Goal: Information Seeking & Learning: Learn about a topic

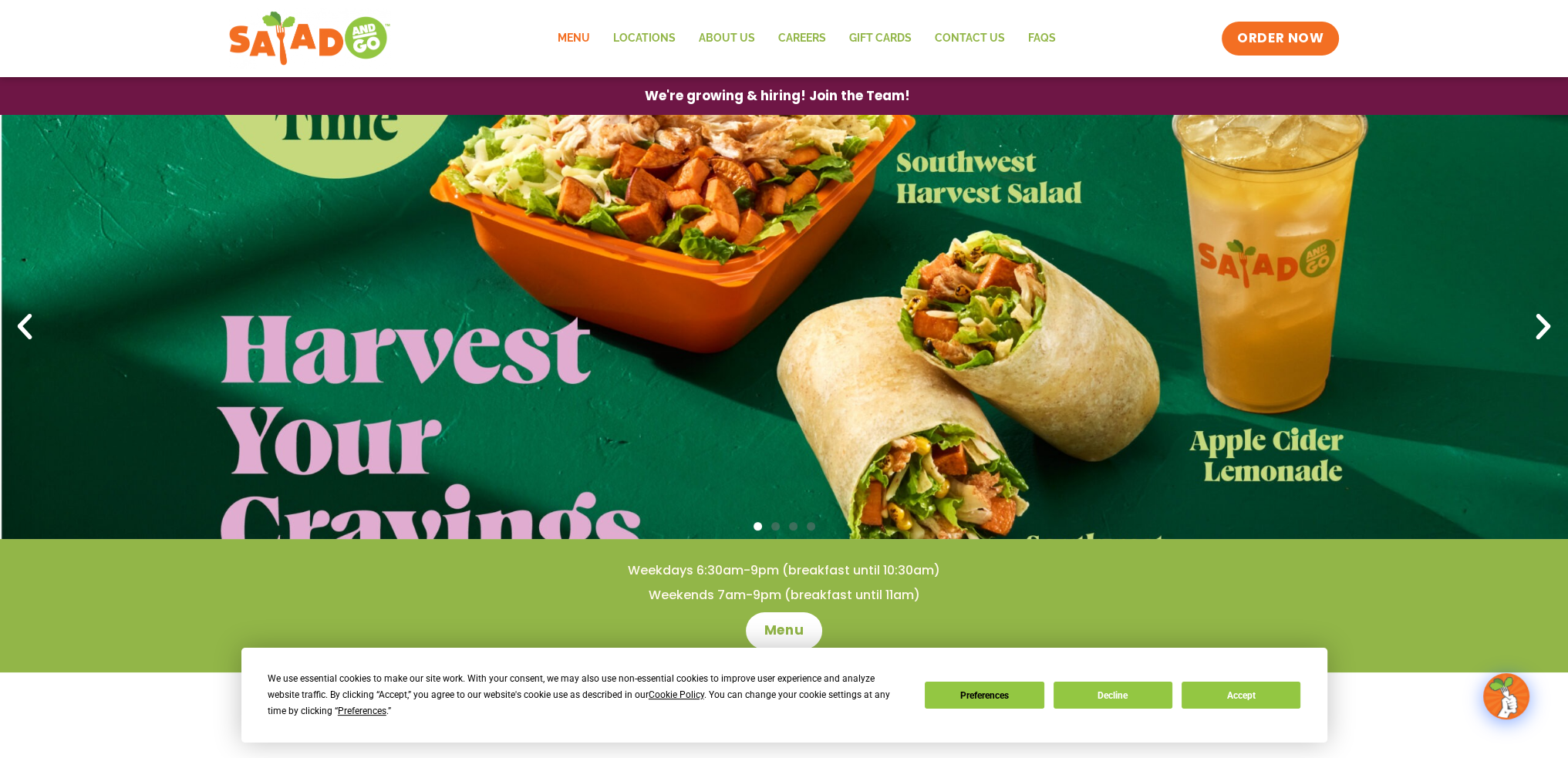
click at [584, 39] on link "Menu" at bounding box center [572, 39] width 55 height 35
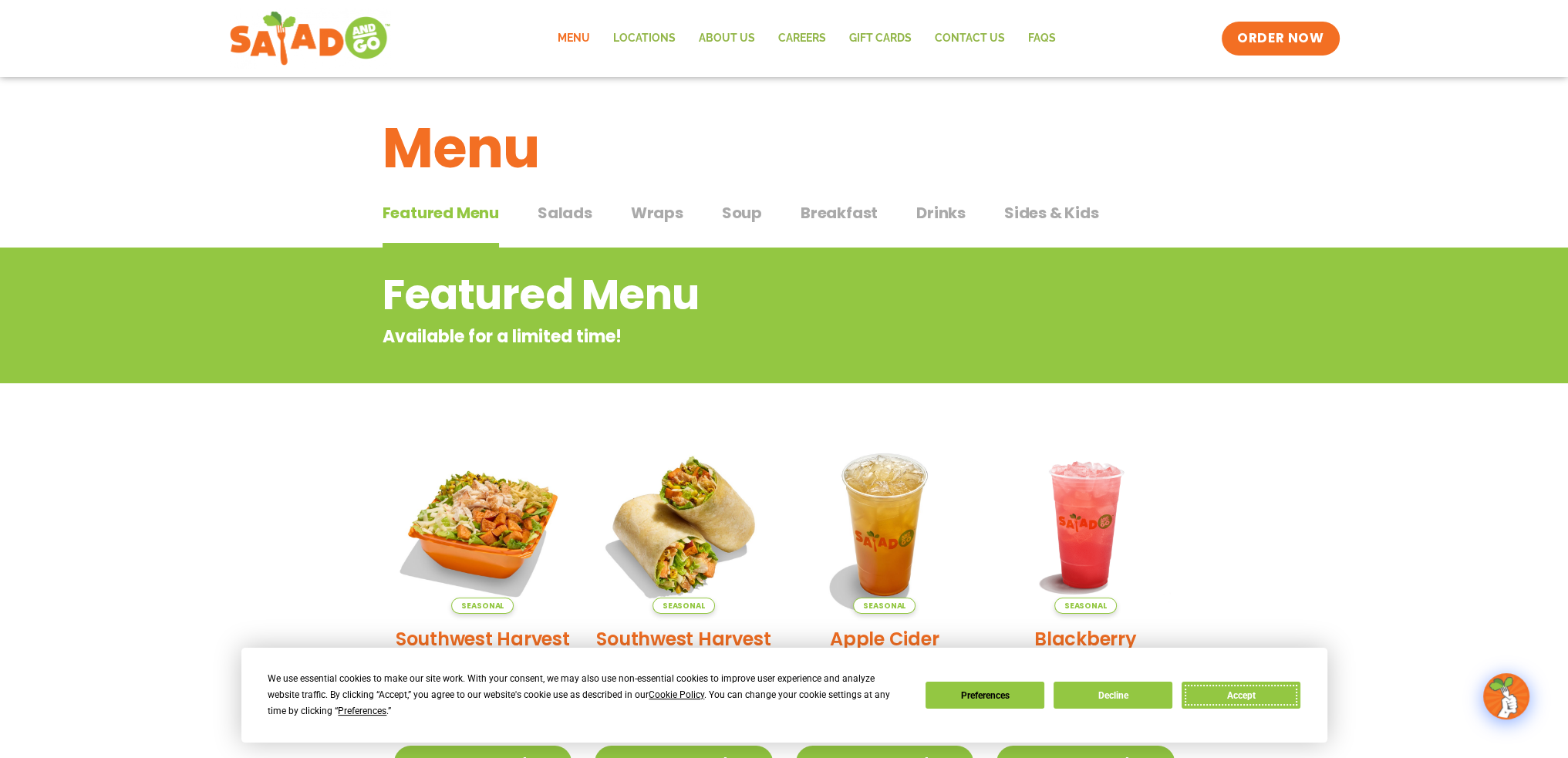
click at [1260, 700] on button "Accept" at bounding box center [1241, 695] width 119 height 27
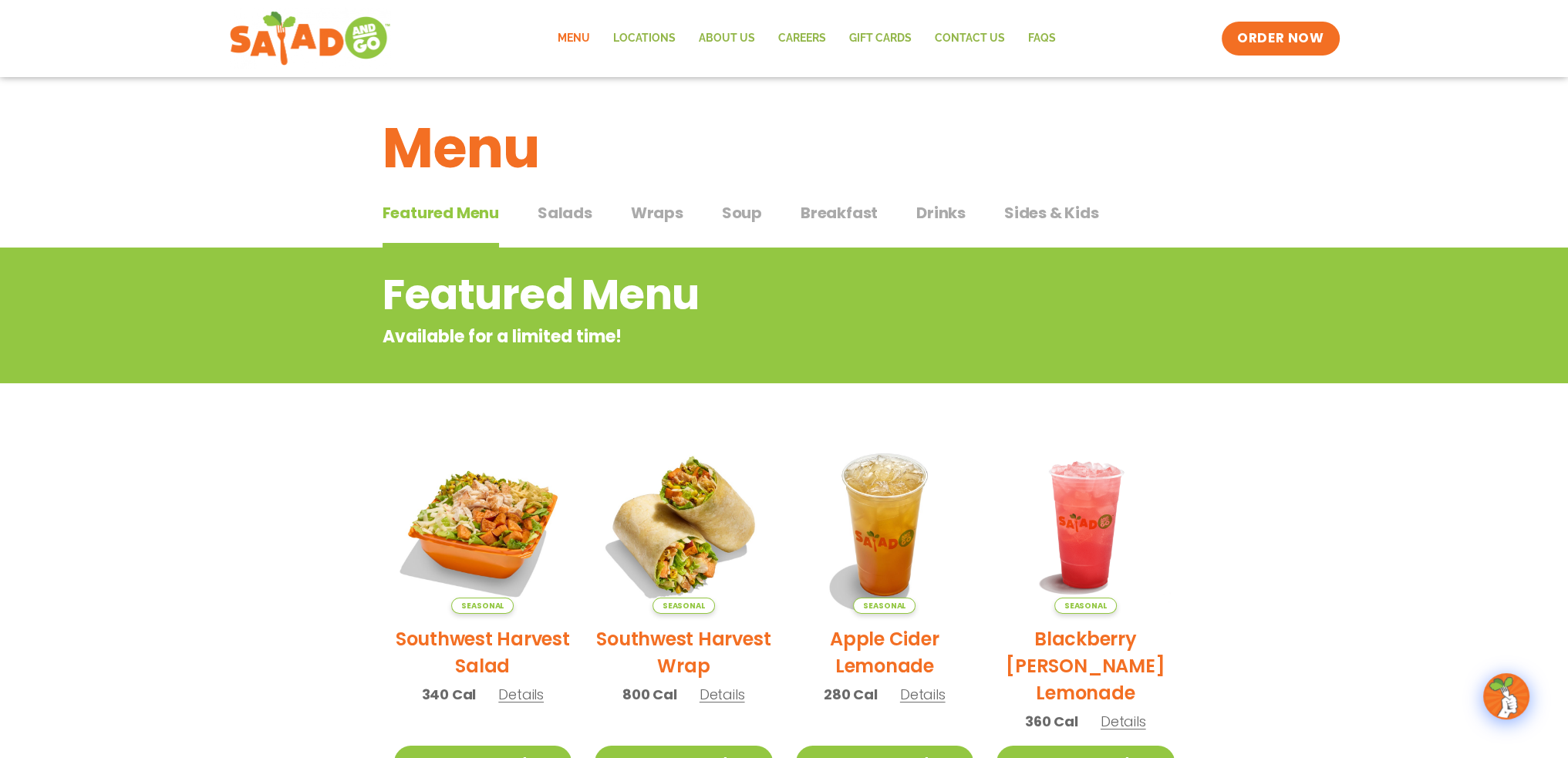
click at [576, 211] on span "Salads" at bounding box center [565, 213] width 55 height 23
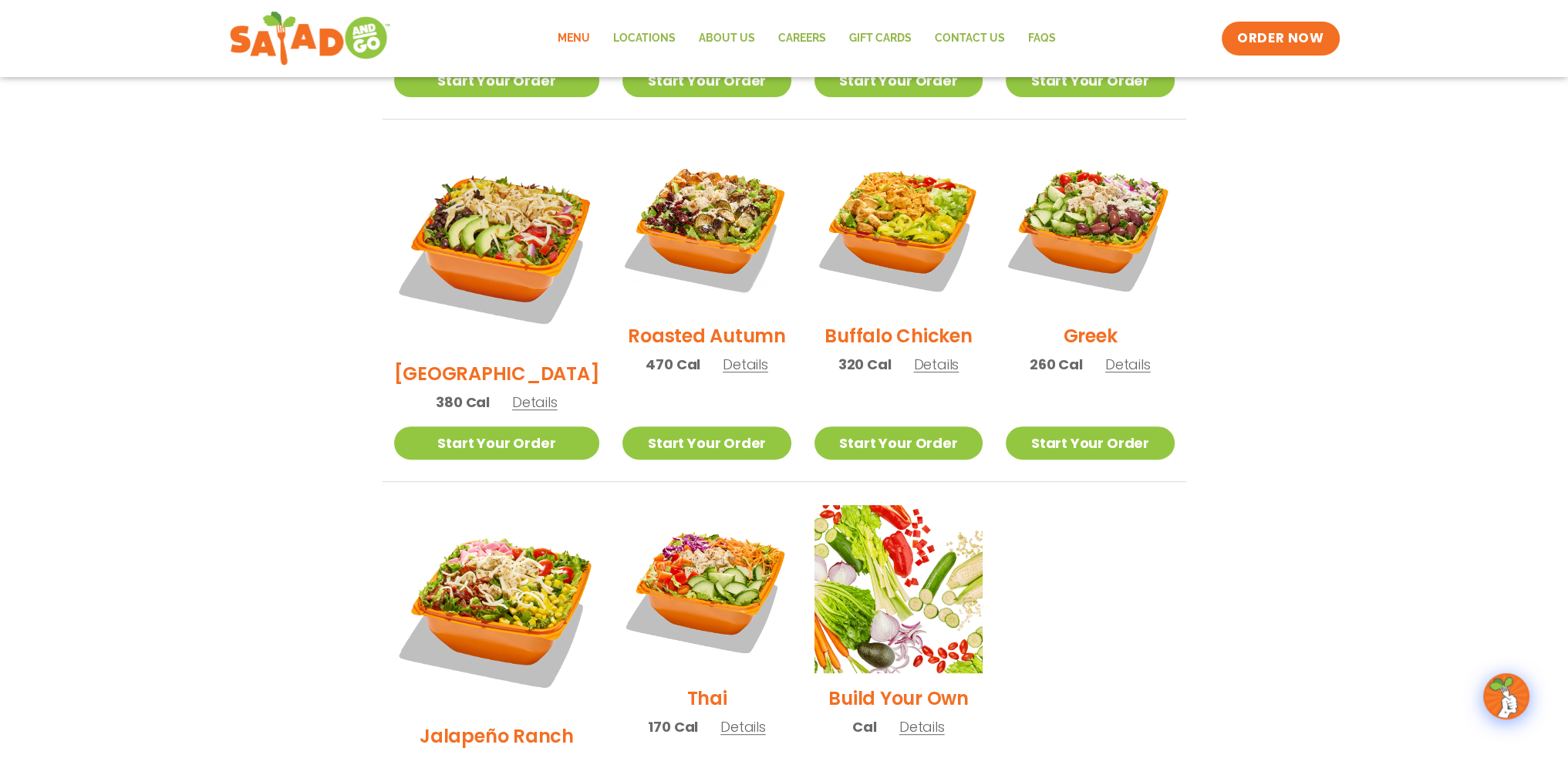
scroll to position [868, 0]
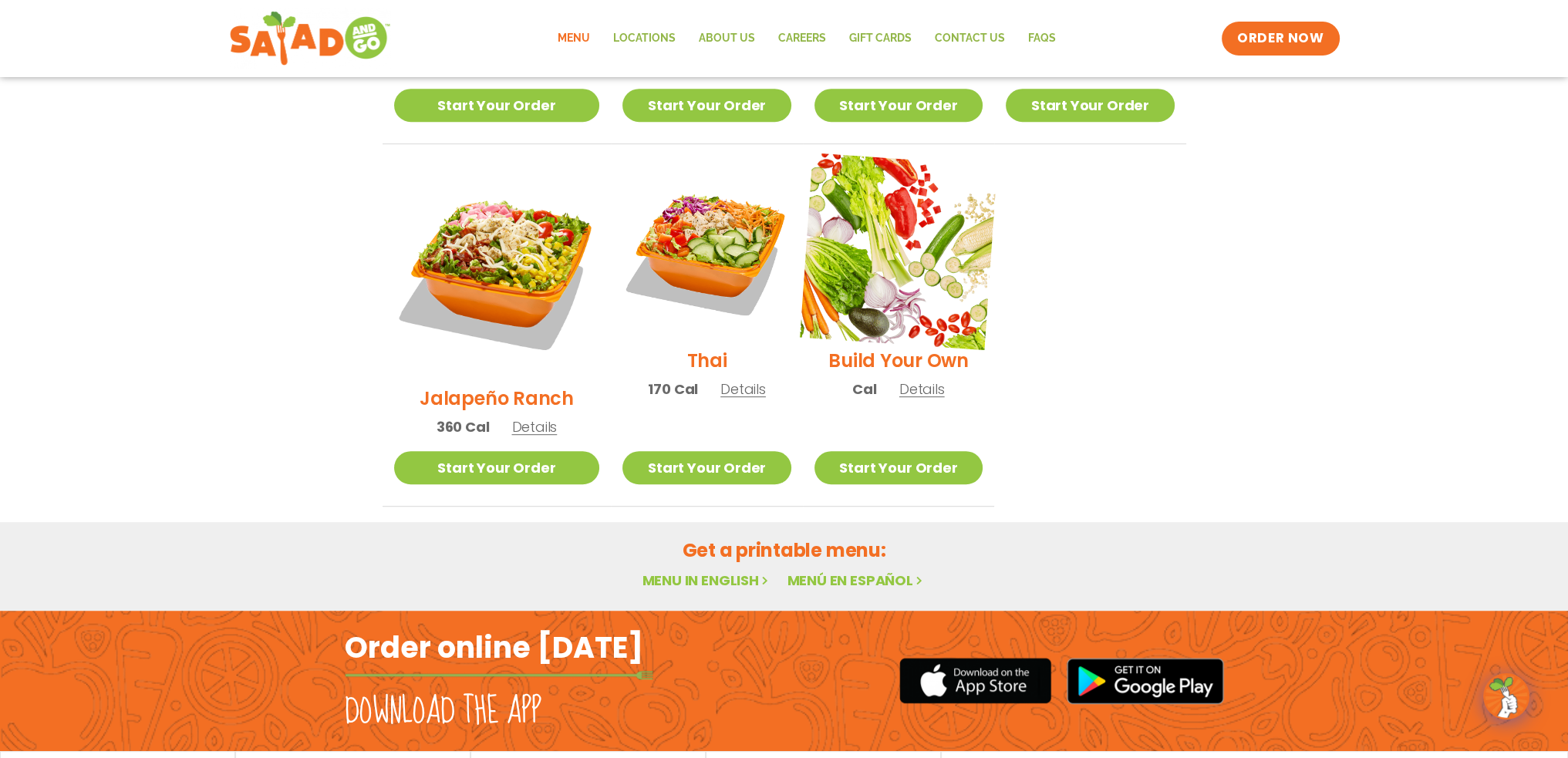
scroll to position [1099, 0]
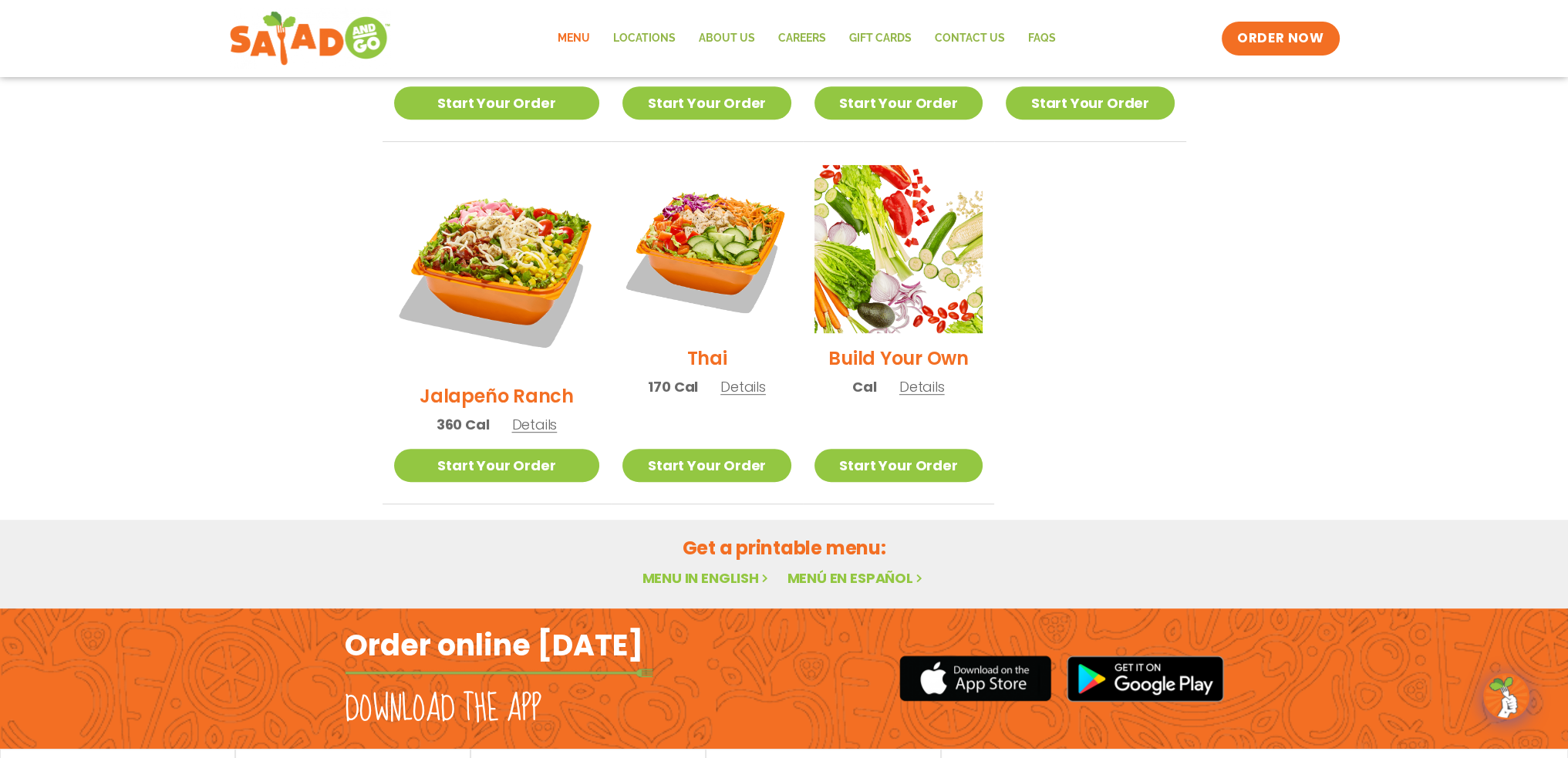
click at [890, 535] on h2 "Get a printable menu:" at bounding box center [784, 548] width 804 height 27
click at [769, 572] on icon at bounding box center [765, 578] width 13 height 13
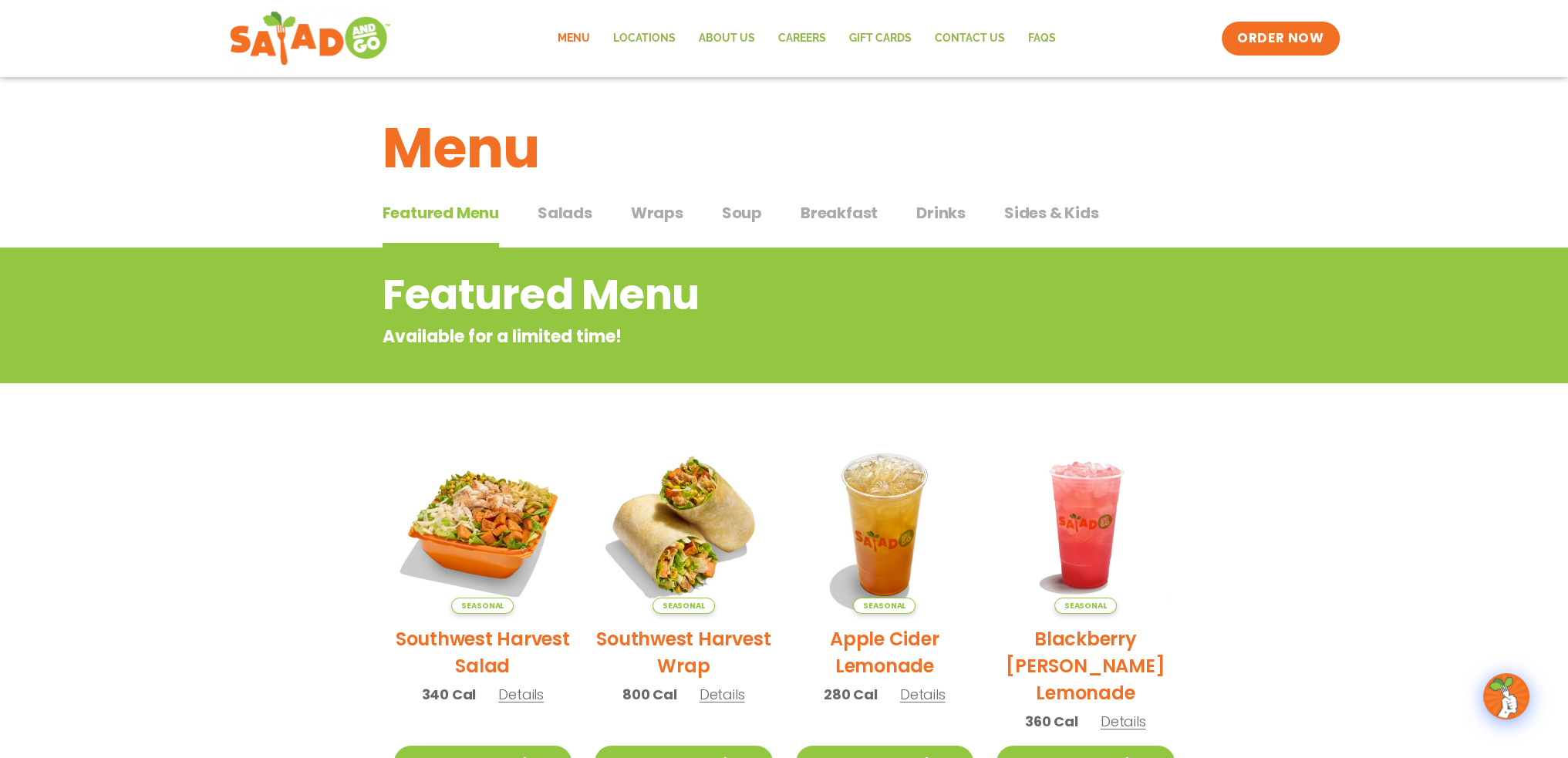
click at [551, 208] on span "Salads" at bounding box center [565, 213] width 55 height 23
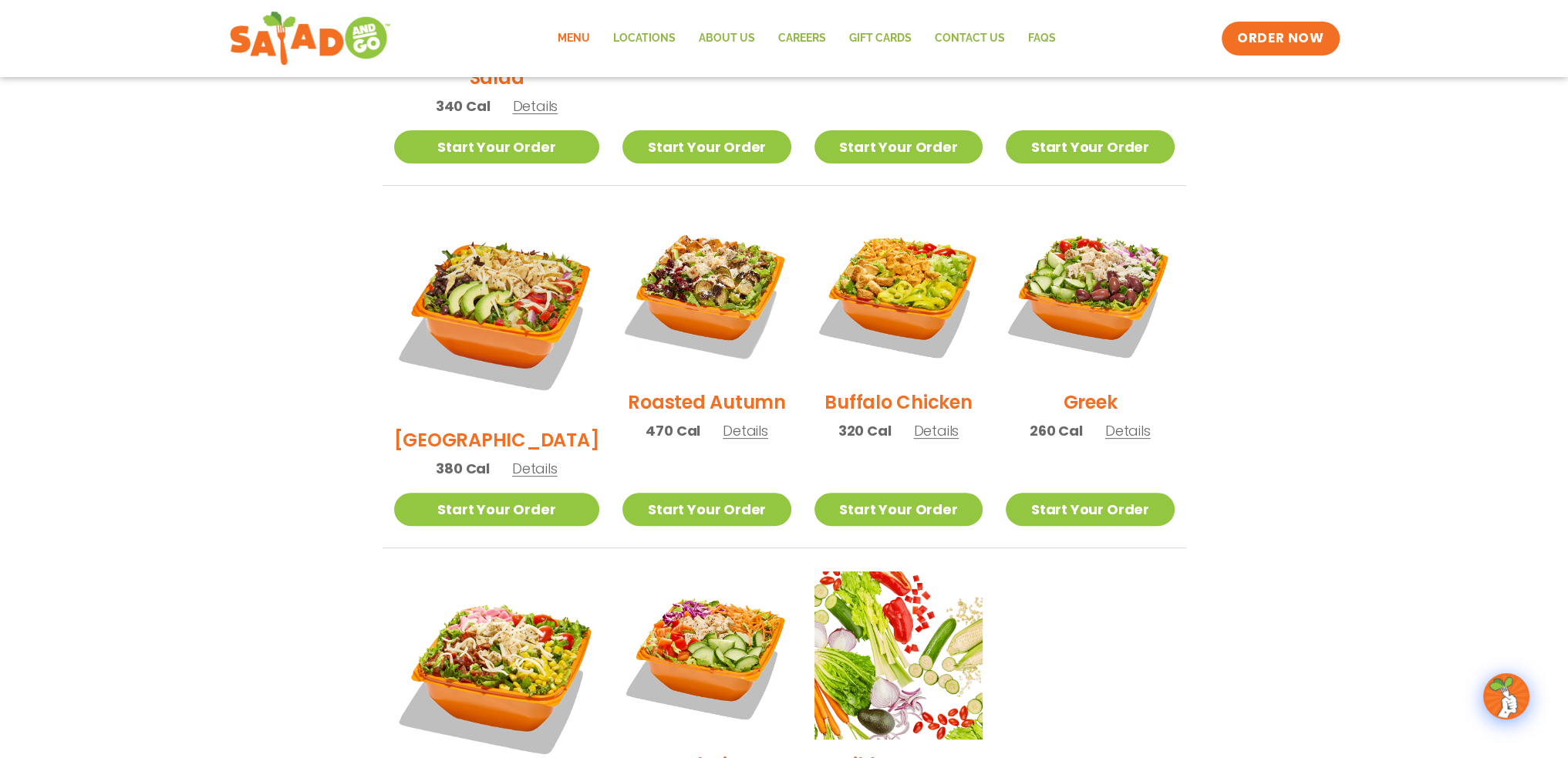
scroll to position [849, 0]
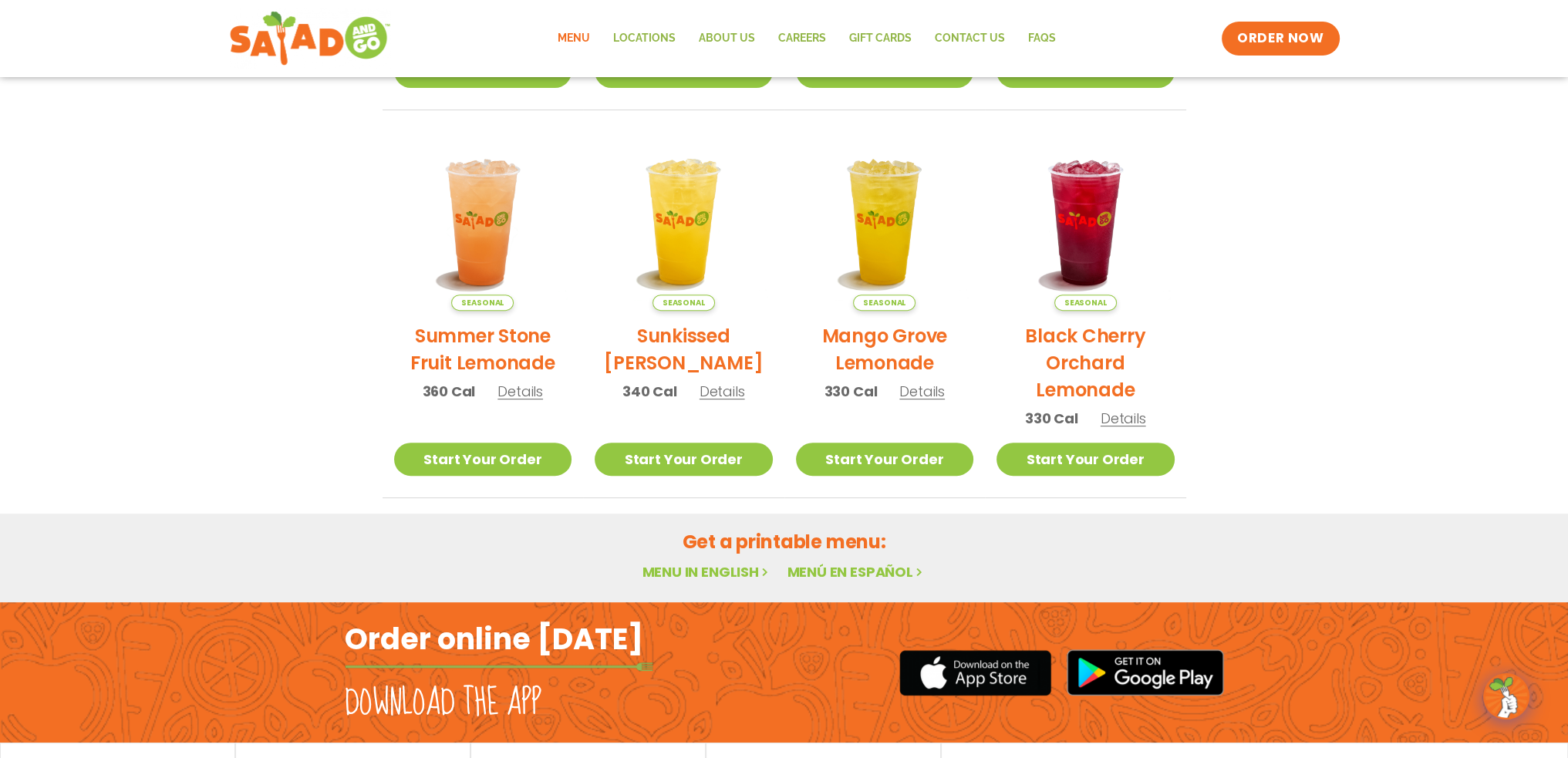
scroll to position [695, 0]
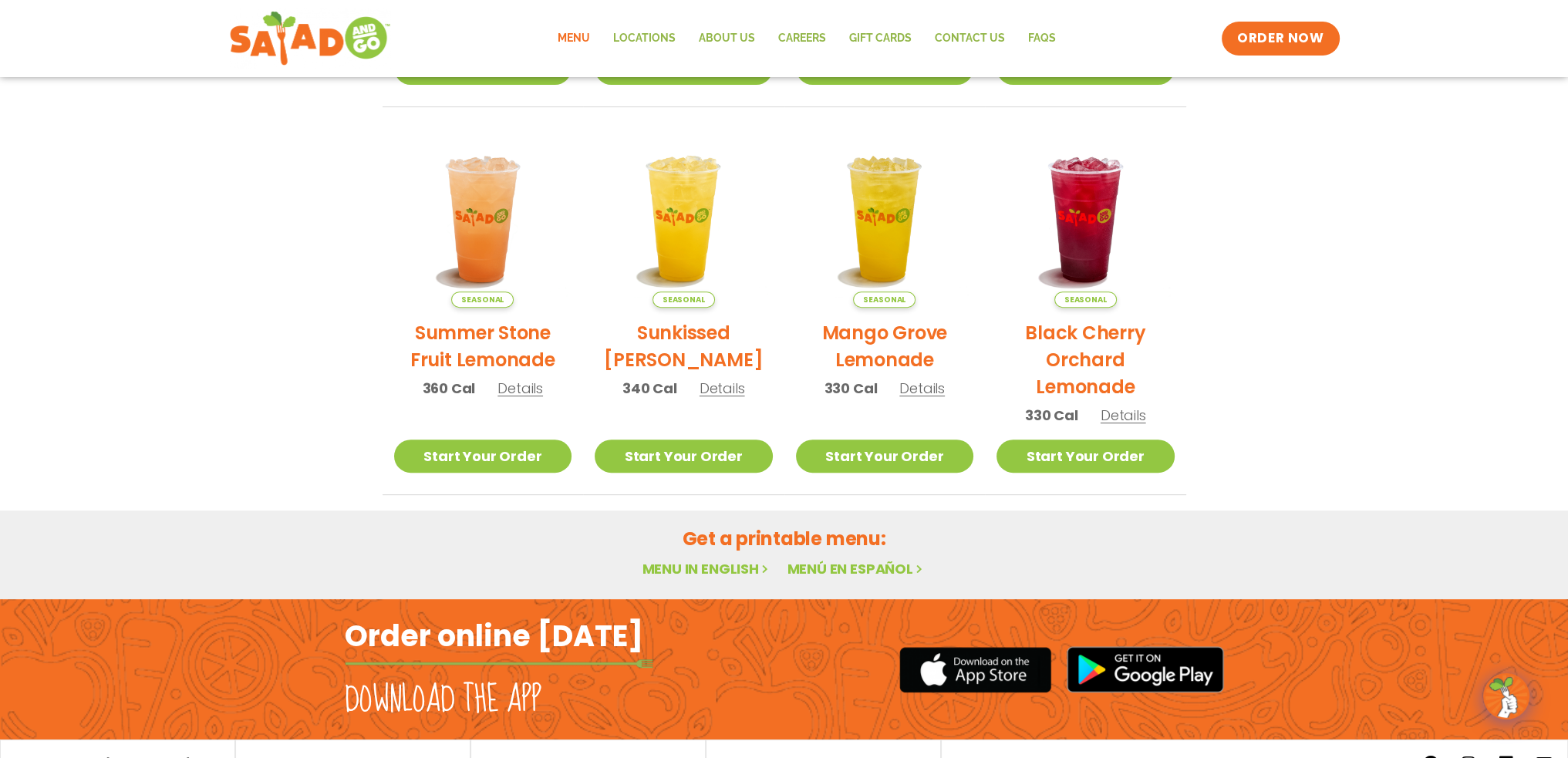
click at [705, 565] on link "Menu in English" at bounding box center [706, 569] width 129 height 19
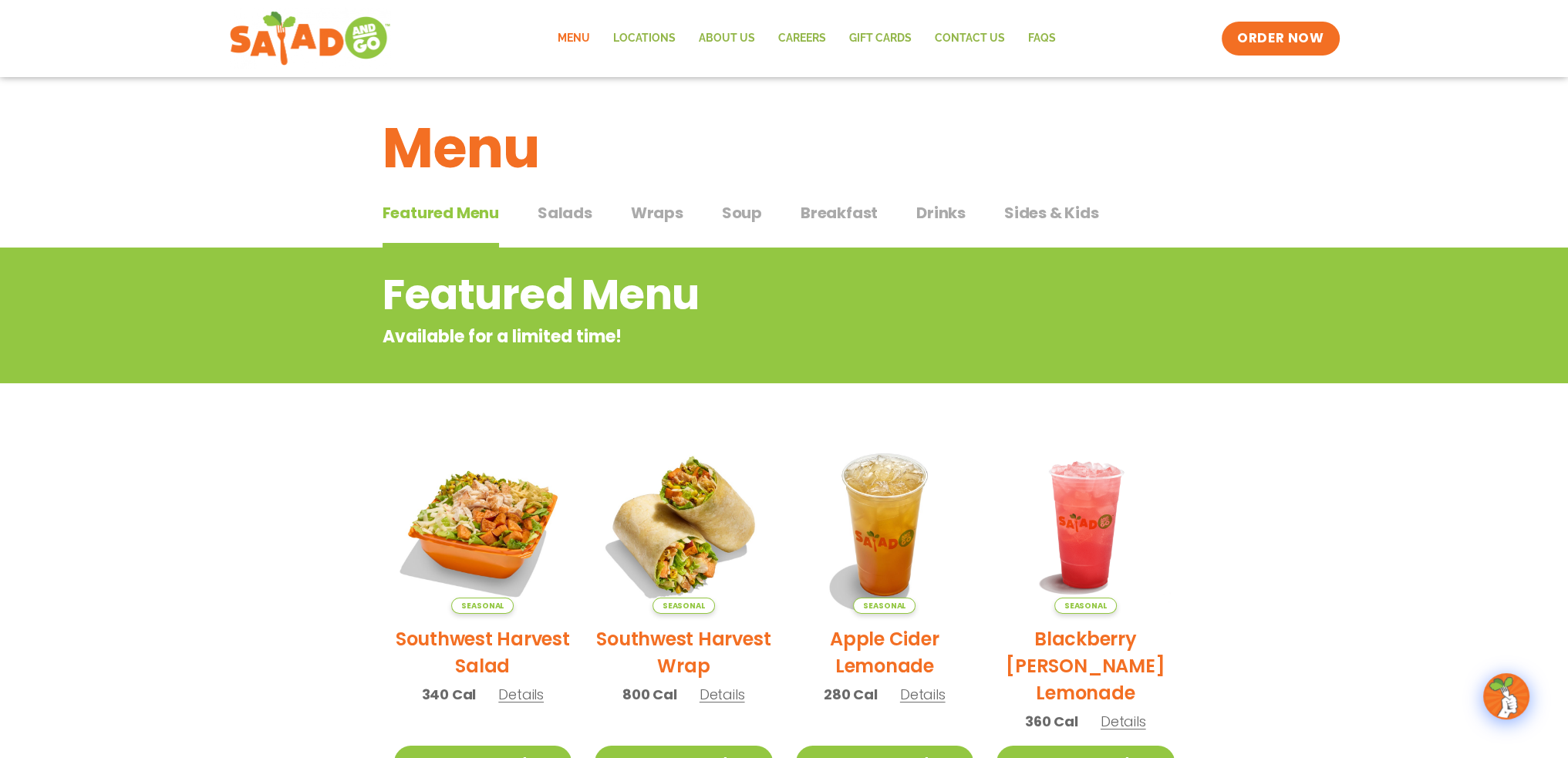
click at [580, 207] on span "Salads" at bounding box center [565, 213] width 55 height 23
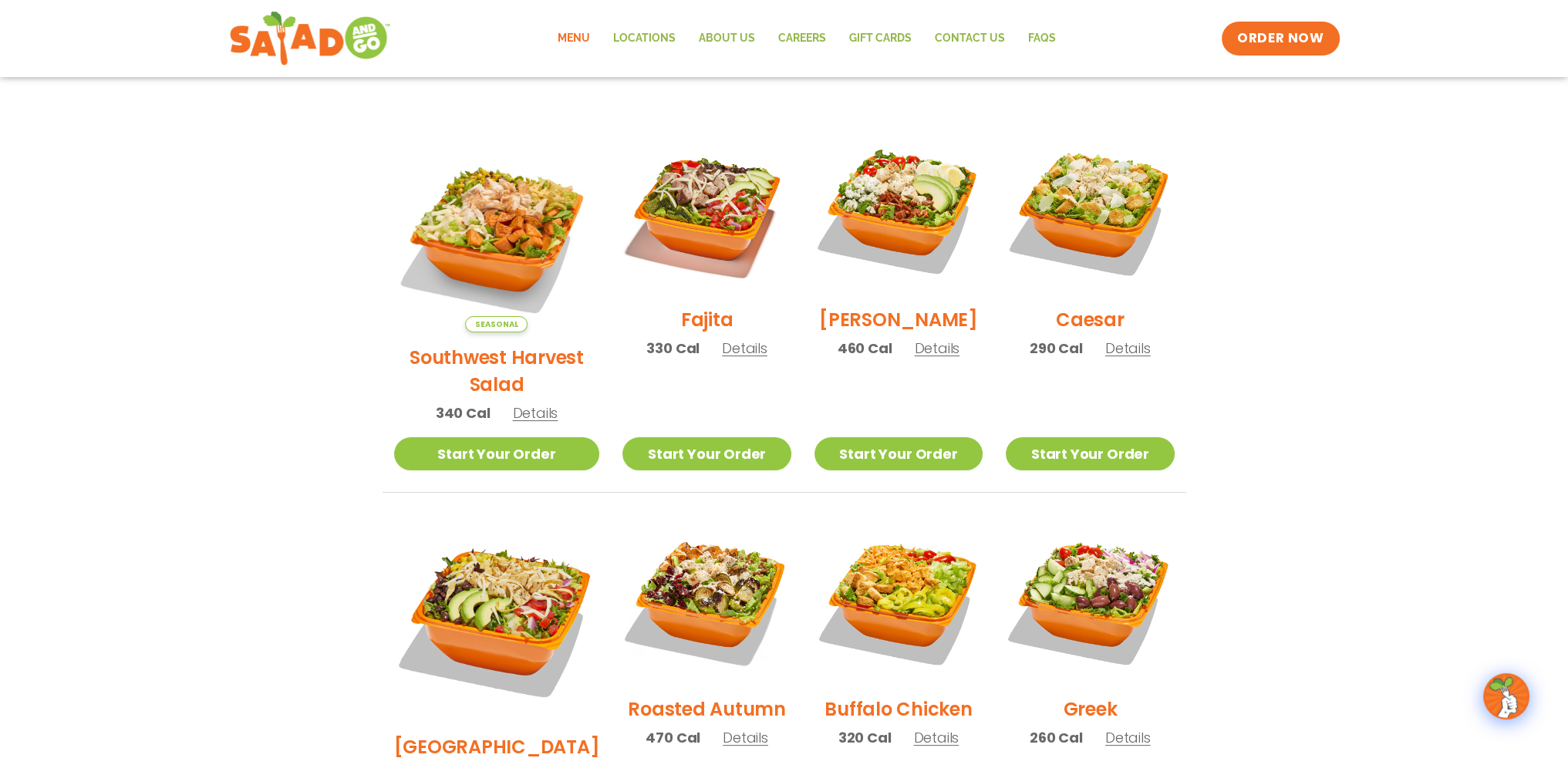
scroll to position [772, 0]
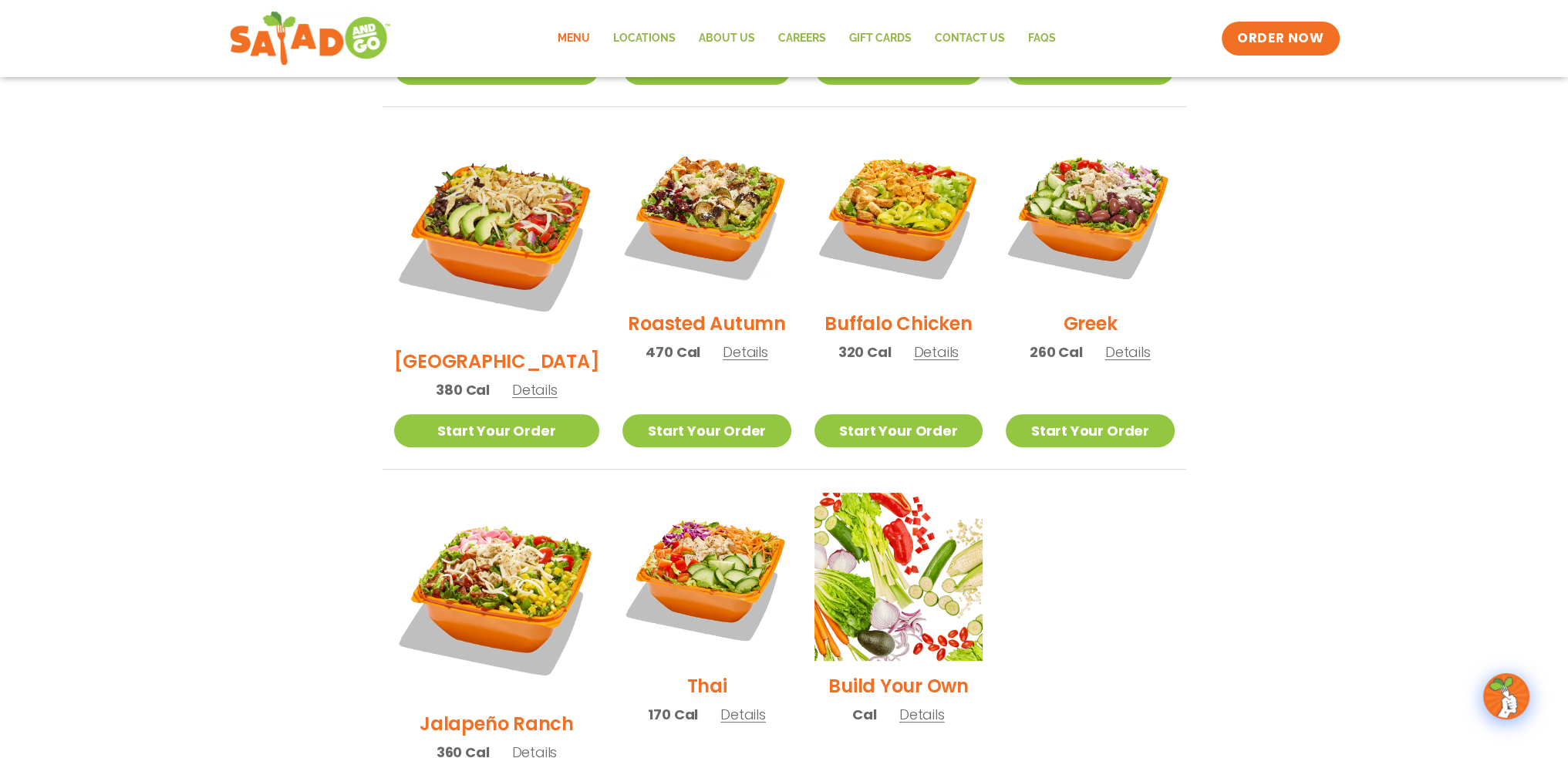
click at [1510, 693] on img at bounding box center [1506, 697] width 43 height 43
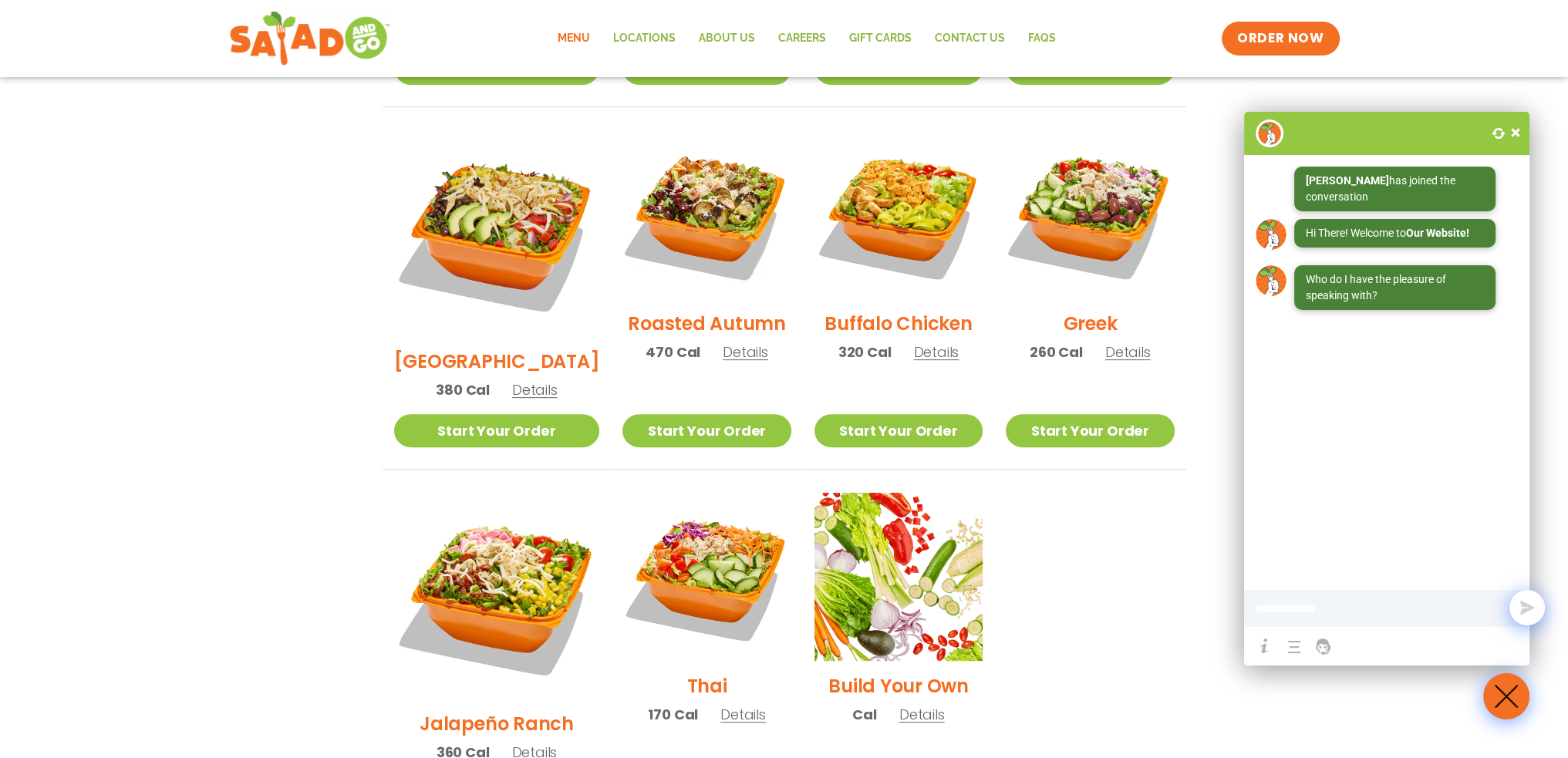
click at [1334, 630] on li at bounding box center [1323, 646] width 32 height 32
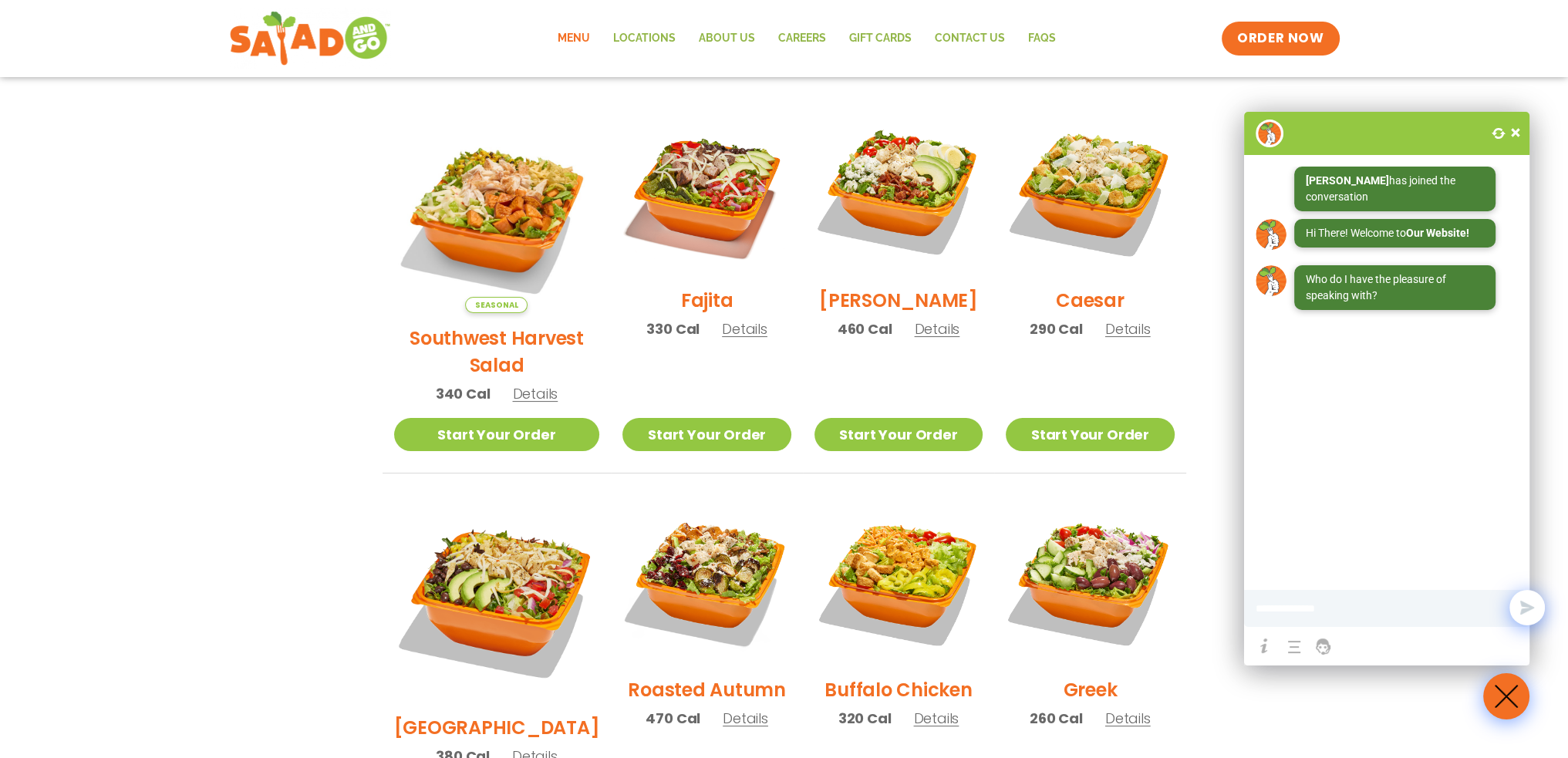
scroll to position [328, 0]
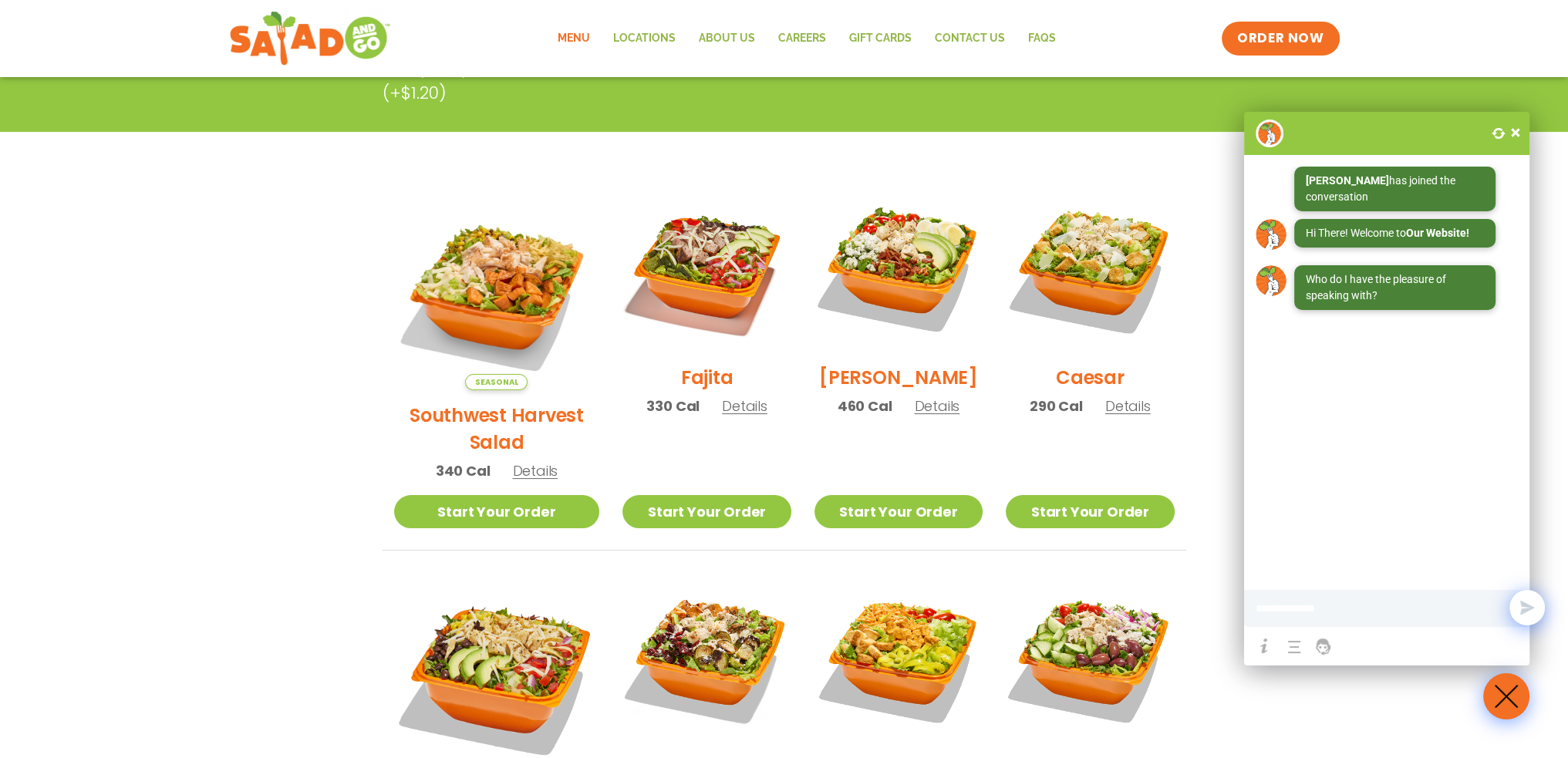
click at [523, 462] on span "Details" at bounding box center [535, 471] width 46 height 19
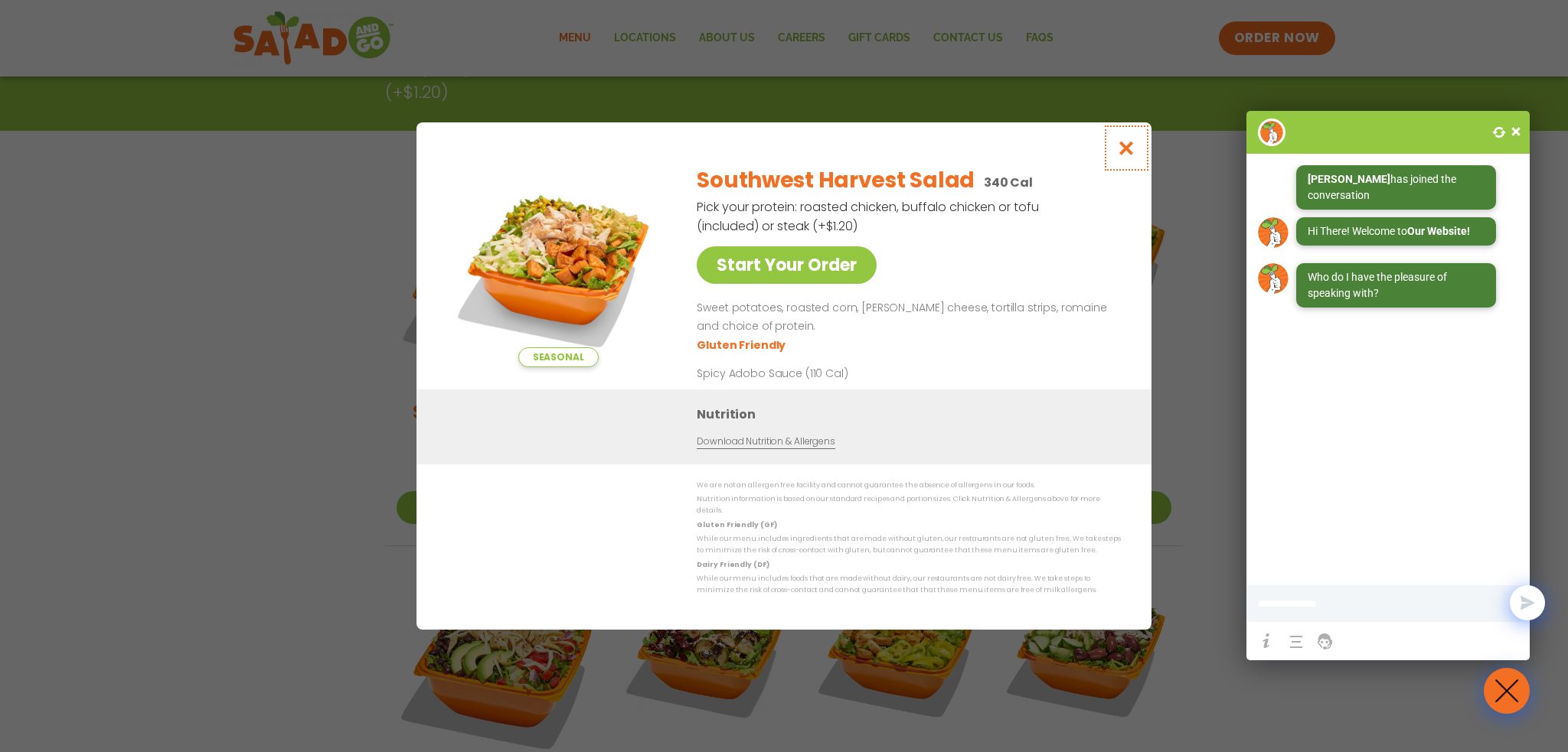
click at [1132, 151] on icon "Close modal" at bounding box center [1127, 148] width 19 height 16
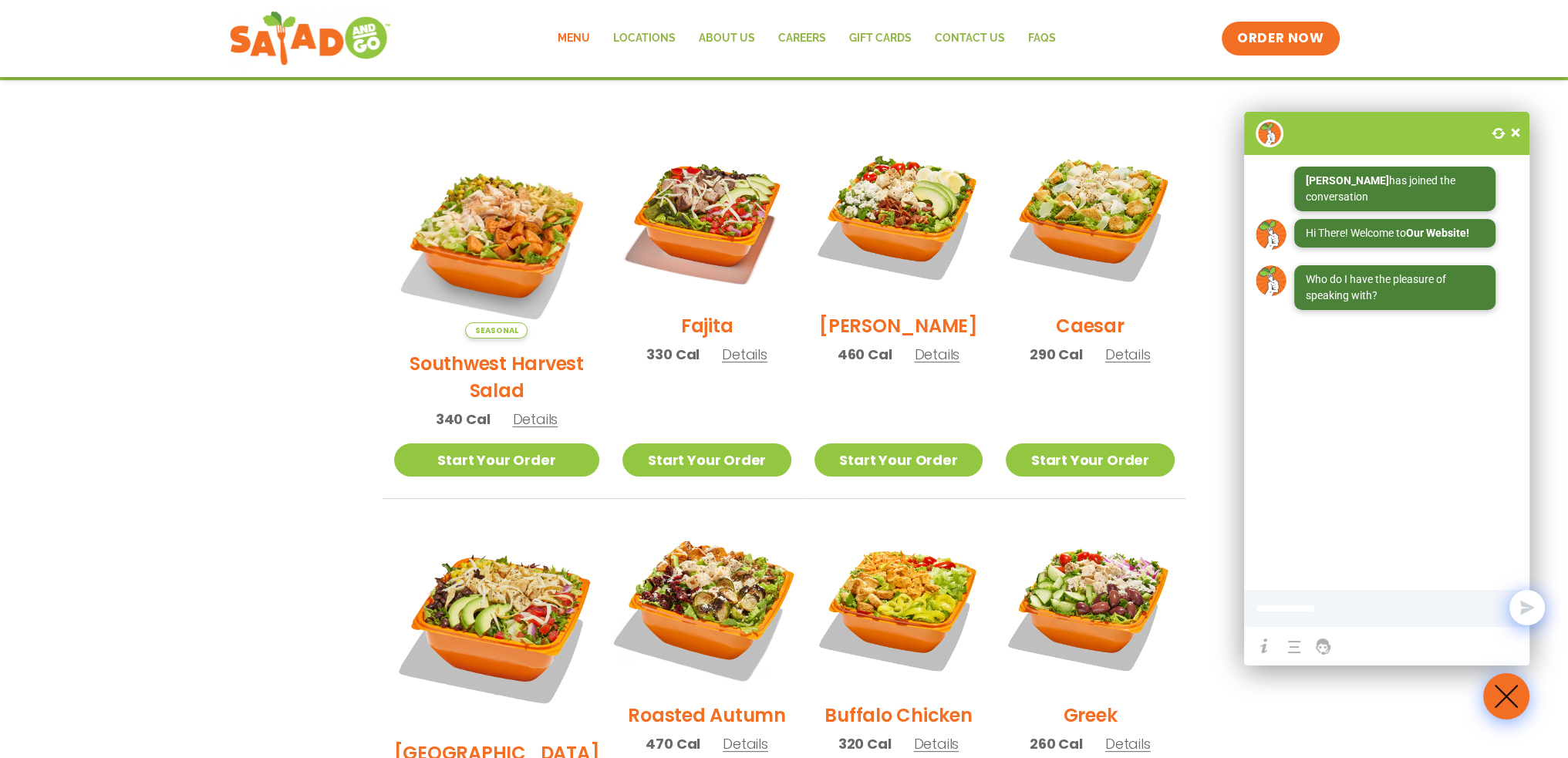
scroll to position [405, 0]
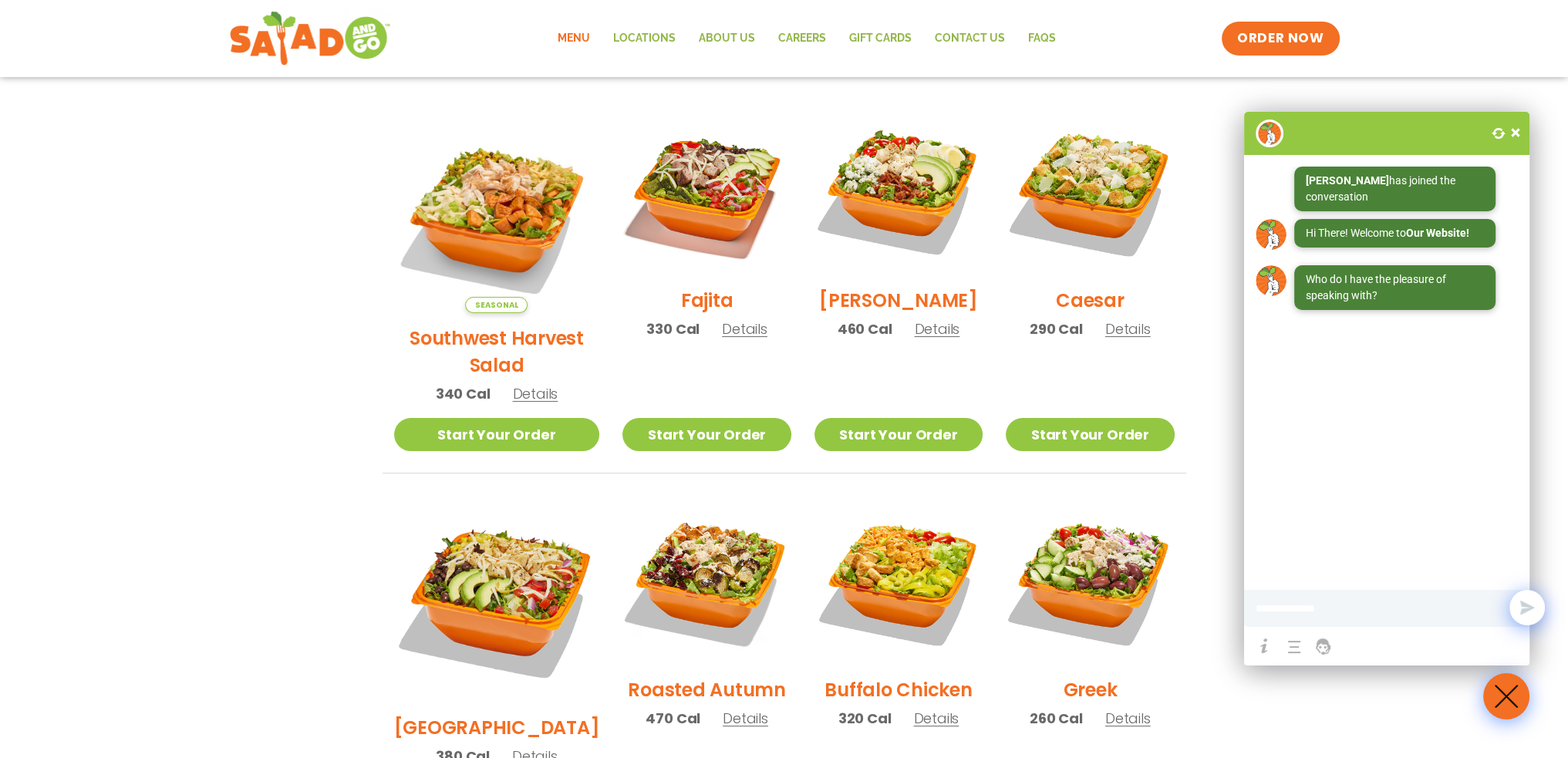
click at [723, 709] on span "Details" at bounding box center [745, 719] width 46 height 19
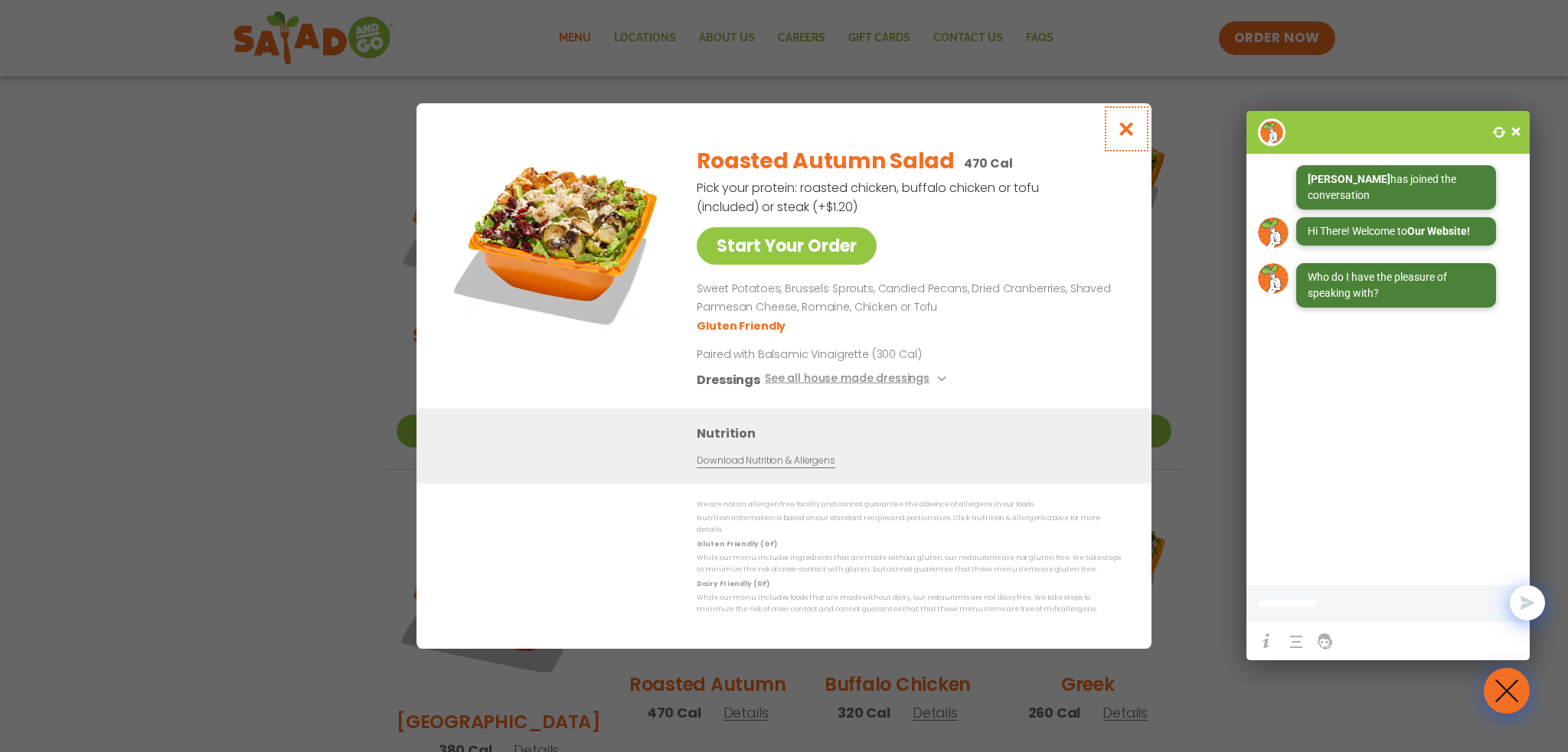
click at [1126, 133] on icon "Close modal" at bounding box center [1127, 129] width 19 height 16
